Goal: Register for event/course

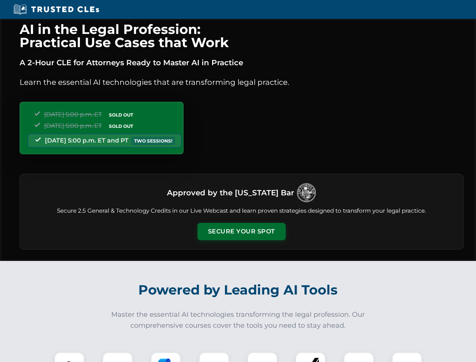
click at [241, 231] on button "Secure Your Spot" at bounding box center [242, 231] width 88 height 17
click at [69, 357] on img at bounding box center [69, 367] width 22 height 22
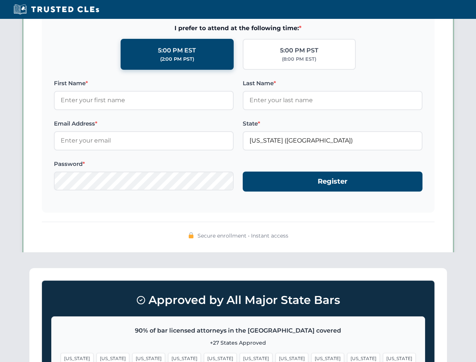
click at [276, 357] on span "[US_STATE]" at bounding box center [292, 358] width 33 height 11
click at [347, 357] on span "[US_STATE]" at bounding box center [363, 358] width 33 height 11
